Goal: Task Accomplishment & Management: Complete application form

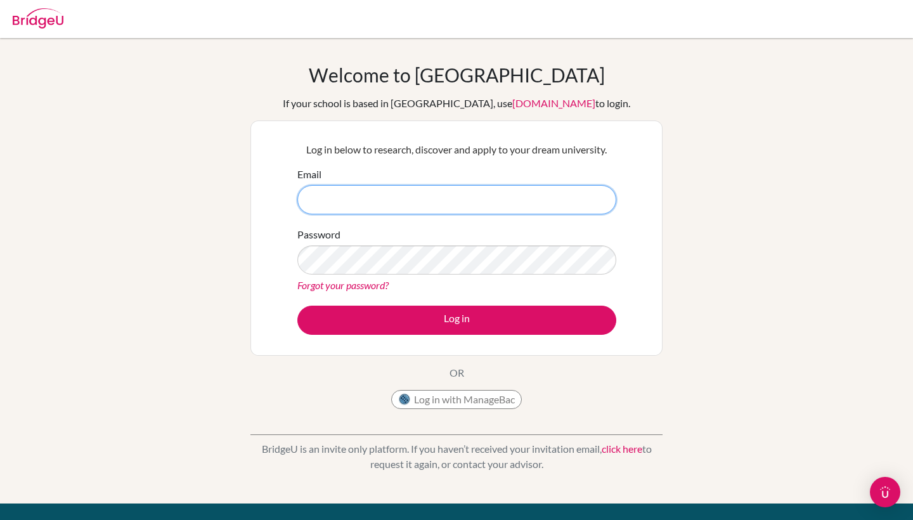
click at [358, 193] on input "Email" at bounding box center [456, 199] width 319 height 29
click at [384, 211] on input "Email" at bounding box center [456, 199] width 319 height 29
type input "[EMAIL_ADDRESS][DOMAIN_NAME]"
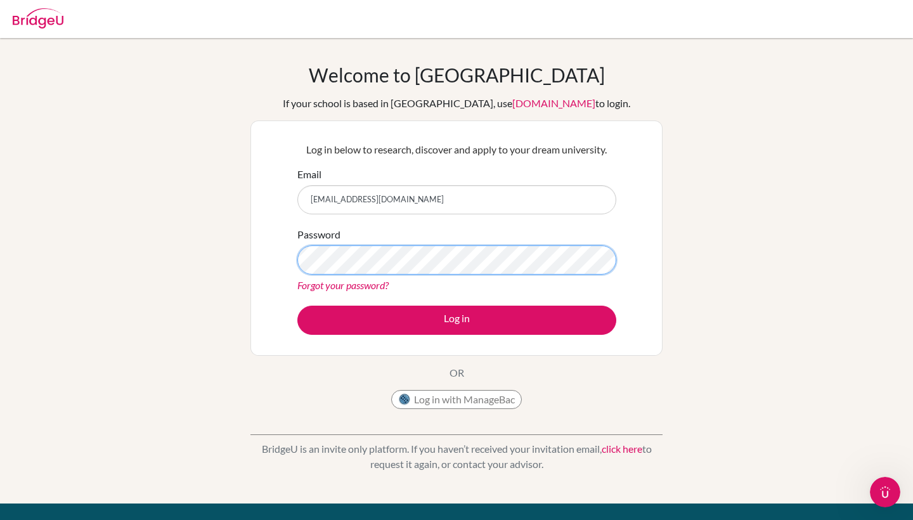
click at [457, 320] on button "Log in" at bounding box center [456, 320] width 319 height 29
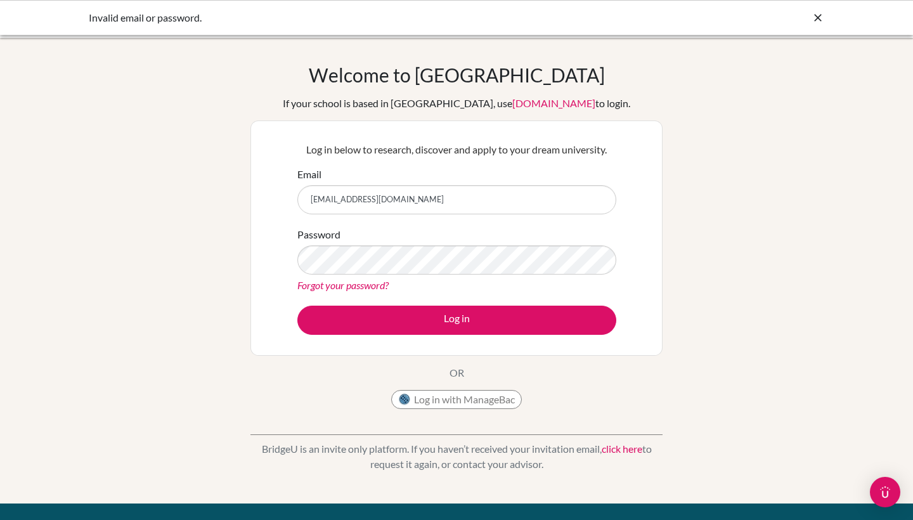
click at [369, 283] on link "Forgot your password?" at bounding box center [342, 285] width 91 height 12
click at [457, 320] on button "Log in" at bounding box center [456, 320] width 319 height 29
